Goal: Check status: Check status

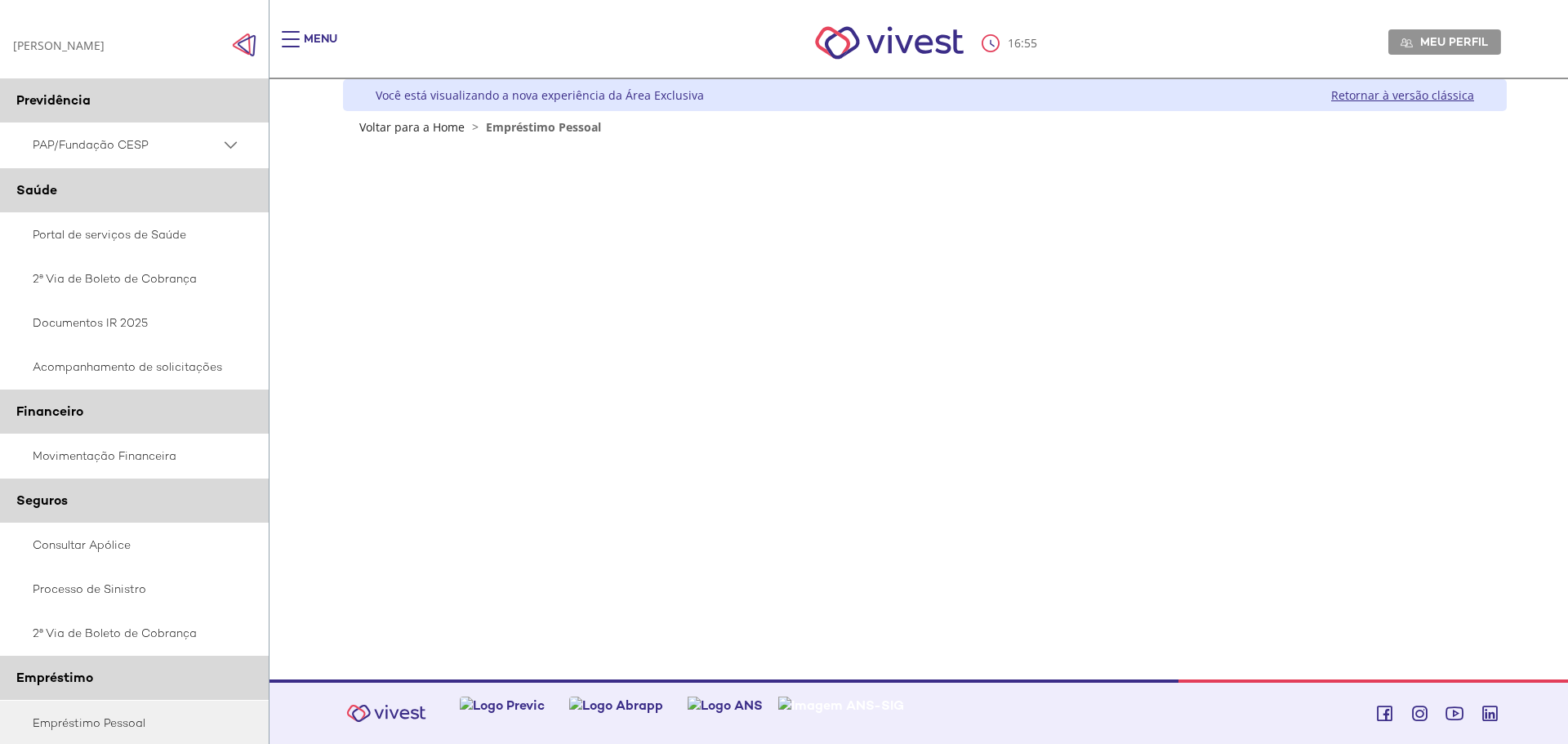
scroll to position [177, 0]
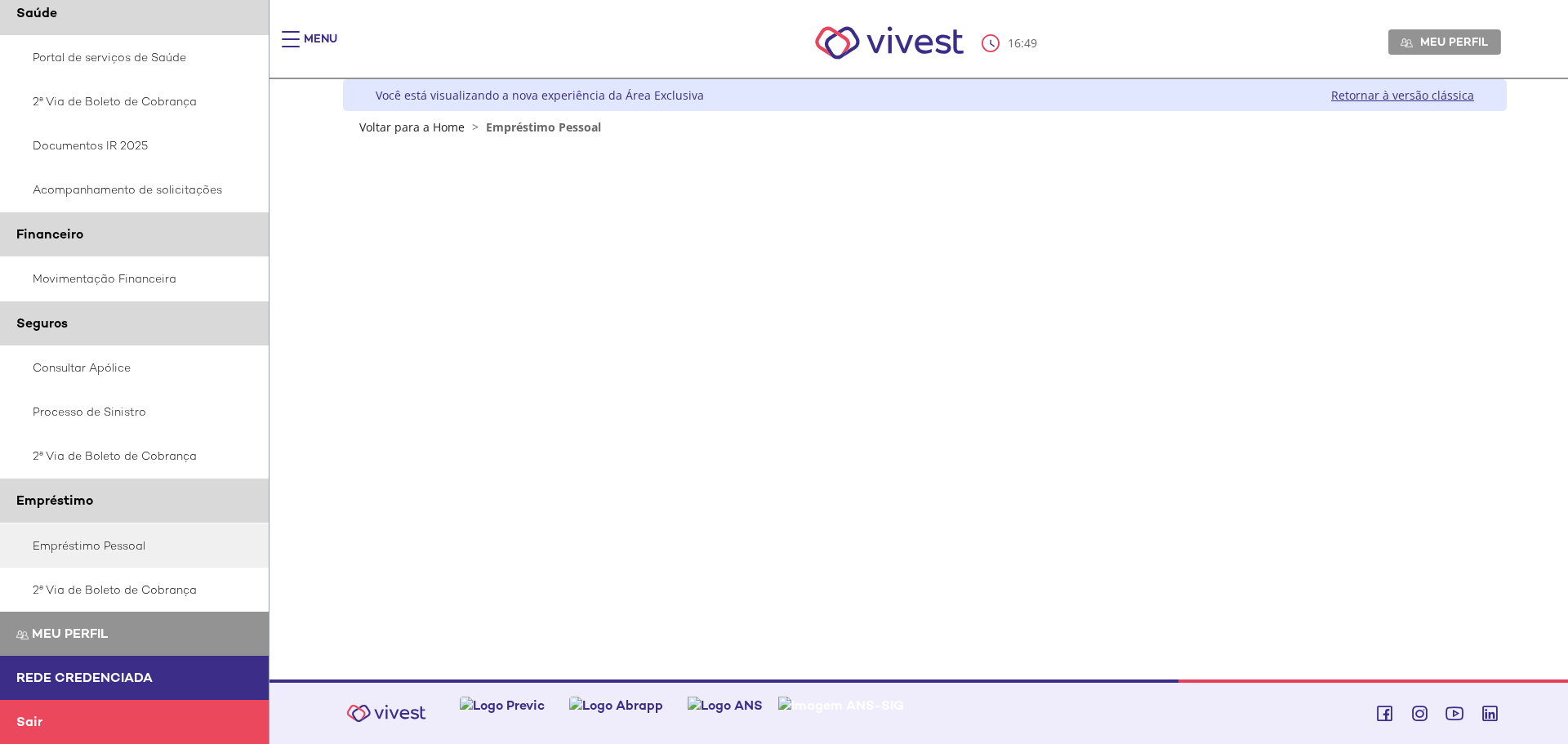
click at [1360, 98] on link "Retornar à versão clássica" at bounding box center [1403, 95] width 143 height 16
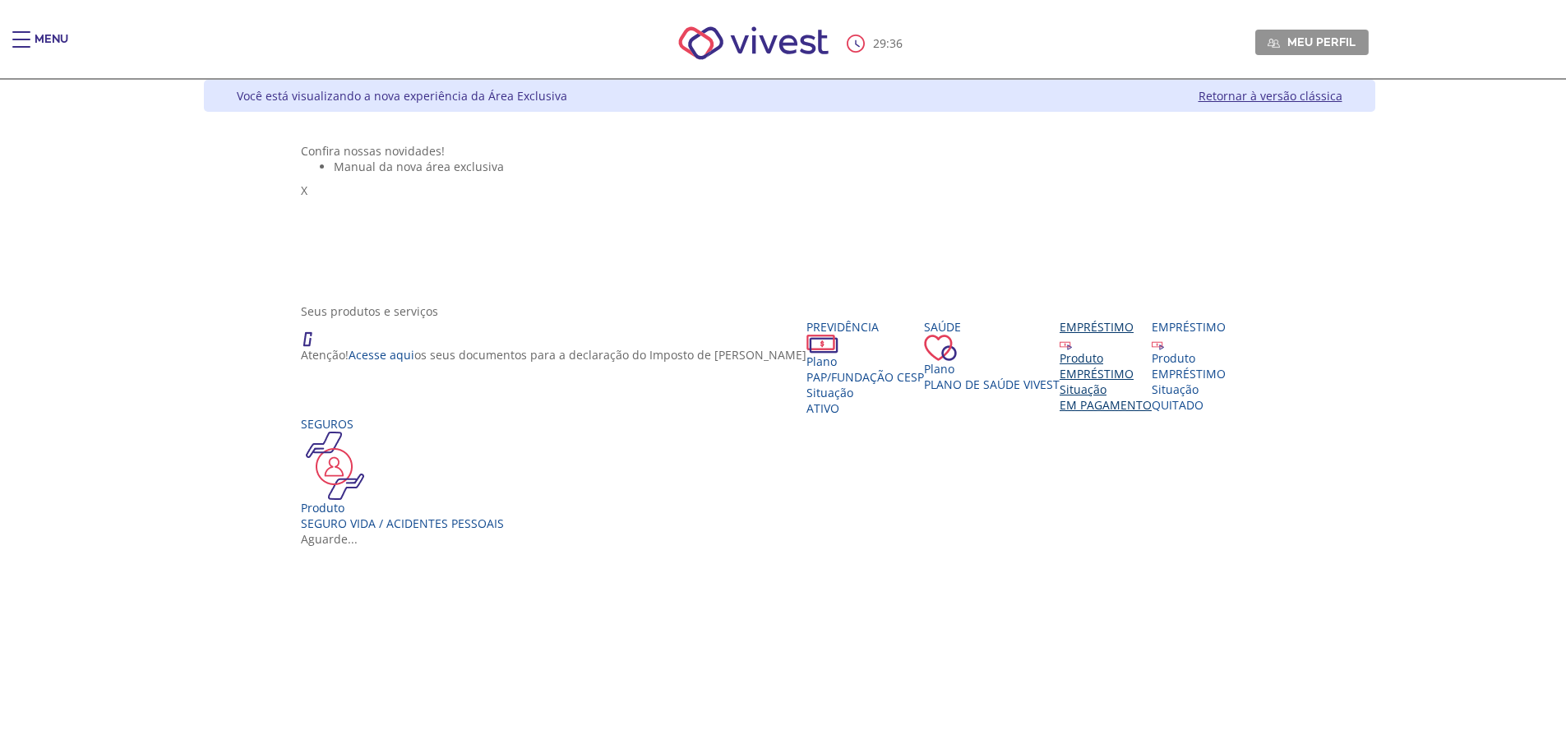
click at [1060, 397] on div "Situação" at bounding box center [1106, 389] width 92 height 16
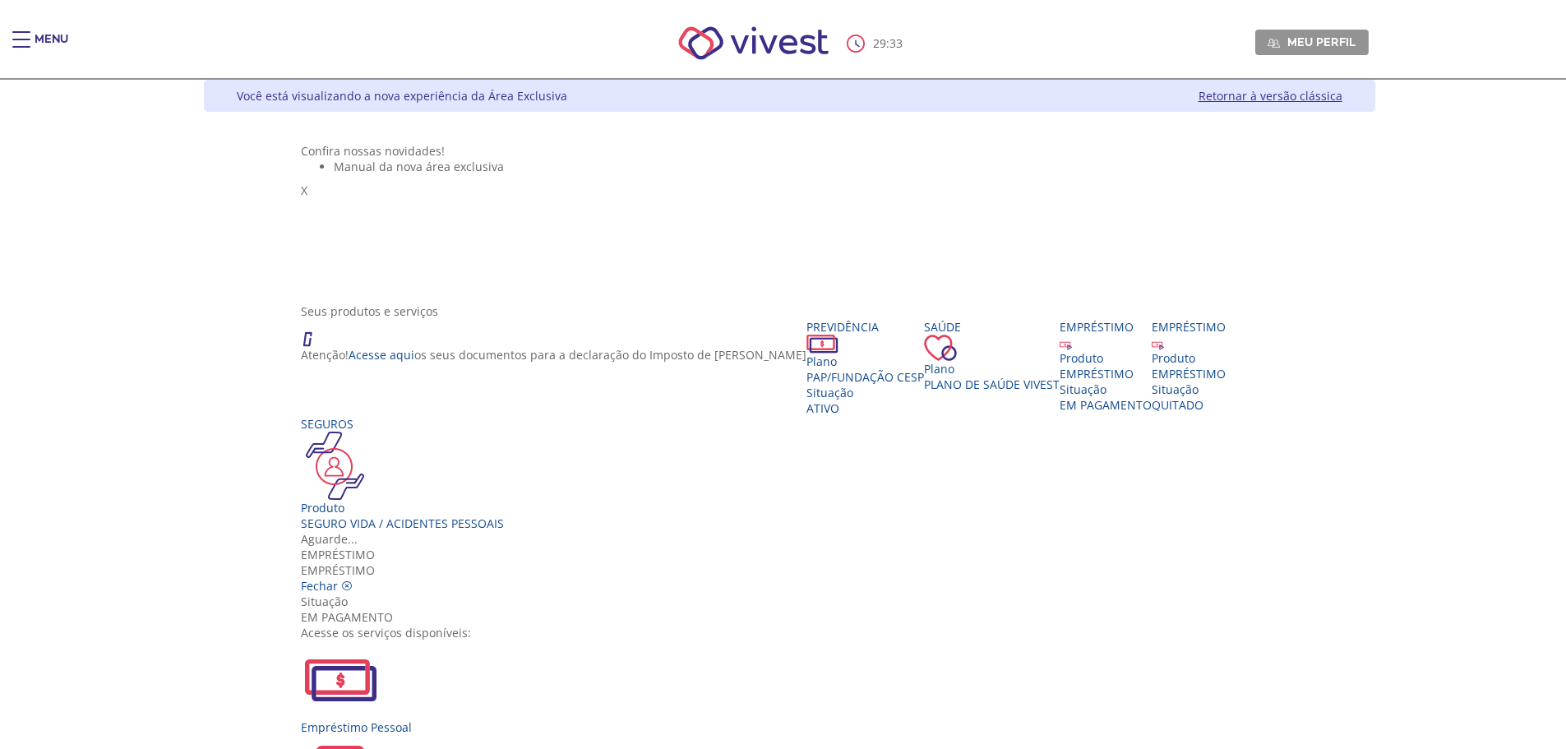
click at [565, 640] on div "Empréstimo Pessoal" at bounding box center [789, 687] width 977 height 95
click at [557, 719] on div "Empréstimo Pessoal" at bounding box center [789, 727] width 977 height 16
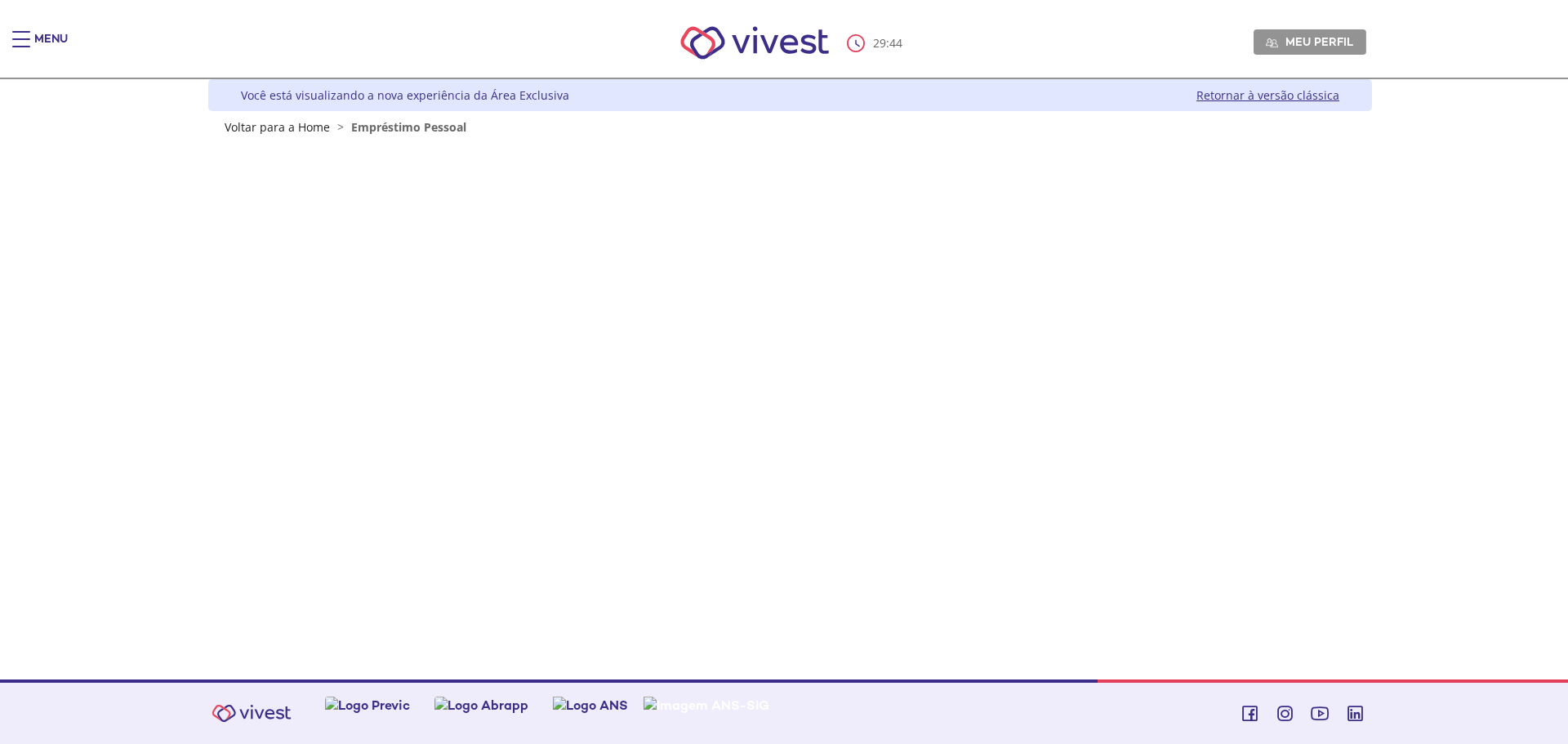
click at [650, 615] on div "Z6_L19A13G0LGPF00Q7UV9Q807RK1 Você está visualizando a nova experiência da Área…" at bounding box center [784, 379] width 1176 height 600
click at [474, 573] on div "Z7_0HDA14K041L1706374JTHR30P6 Empréstimos - Phoenix Finne Menu de ação do compo…" at bounding box center [791, 368] width 980 height 465
